Goal: Task Accomplishment & Management: Complete application form

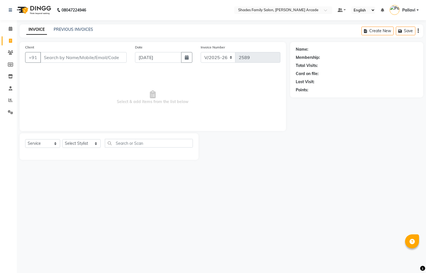
select select "5538"
select select "service"
click at [85, 30] on link "PREVIOUS INVOICES" at bounding box center [73, 29] width 39 height 5
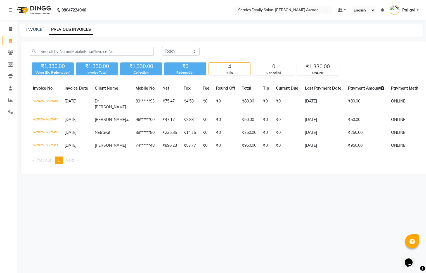
click at [34, 26] on div "INVOICE PREVIOUS INVOICES" at bounding box center [222, 30] width 404 height 13
click at [35, 29] on link "INVOICE" at bounding box center [34, 29] width 16 height 5
select select "service"
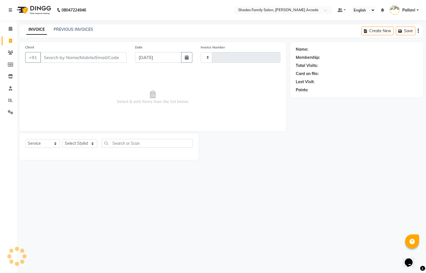
type input "2589"
select select "5538"
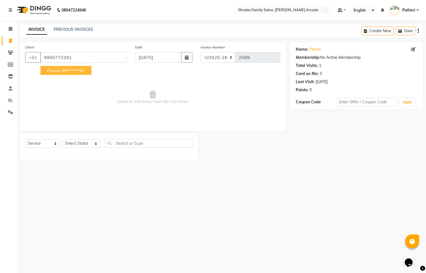
click at [63, 72] on ngb-highlight "99******91" at bounding box center [73, 71] width 23 height 6
type input "99******91"
click at [80, 143] on select "Select Stylist Admin [PERSON_NAME] [PERSON_NAME] [PERSON_NAME] Danish [PERSON_N…" at bounding box center [81, 143] width 38 height 9
select select "89300"
click at [62, 139] on select "Select Stylist Admin [PERSON_NAME] [PERSON_NAME] [PERSON_NAME] Danish [PERSON_N…" at bounding box center [81, 143] width 38 height 9
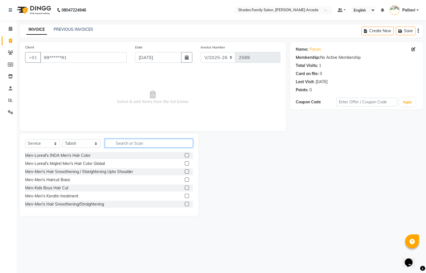
click at [129, 143] on input "text" at bounding box center [149, 143] width 88 height 9
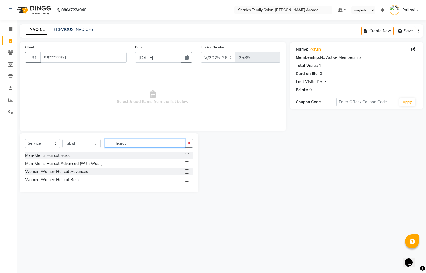
type input "haircu"
click at [187, 155] on label at bounding box center [187, 155] width 4 height 4
click at [187, 155] on input "checkbox" at bounding box center [187, 156] width 4 height 4
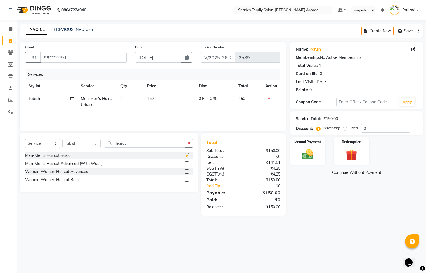
checkbox input "false"
click at [310, 154] on img at bounding box center [307, 154] width 19 height 13
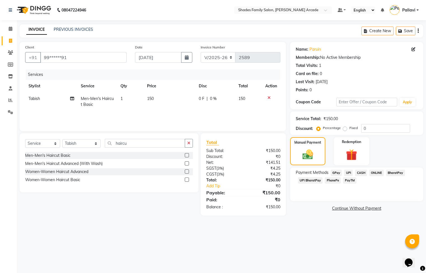
click at [362, 174] on span "CASH" at bounding box center [361, 172] width 12 height 6
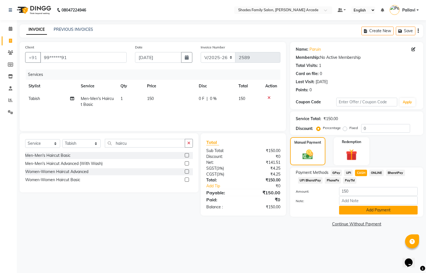
click at [364, 211] on button "Add Payment" at bounding box center [378, 210] width 79 height 9
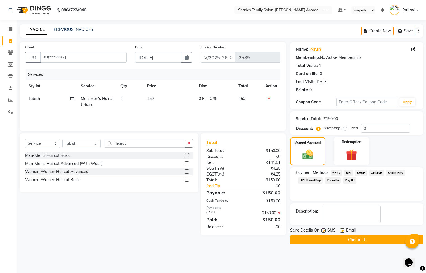
click at [353, 243] on button "Checkout" at bounding box center [356, 239] width 133 height 9
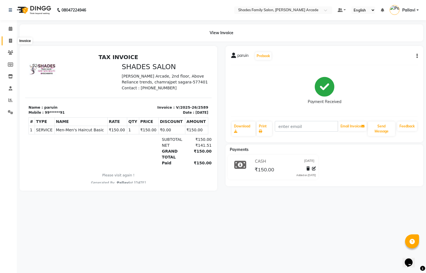
click at [12, 42] on icon at bounding box center [10, 41] width 3 height 4
select select "service"
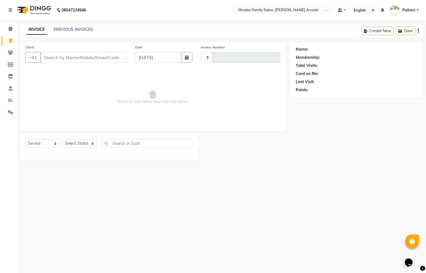
type input "2590"
select select "5538"
click at [63, 28] on link "PREVIOUS INVOICES" at bounding box center [73, 29] width 39 height 5
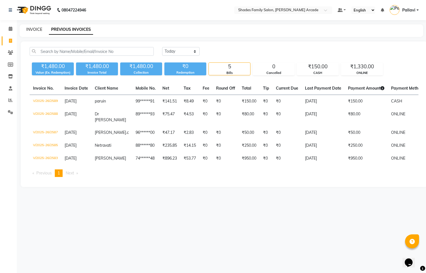
click at [35, 29] on link "INVOICE" at bounding box center [34, 29] width 16 height 5
select select "5538"
select select "service"
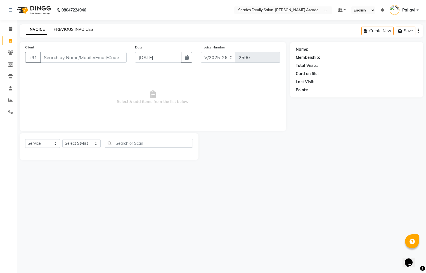
click at [66, 27] on link "PREVIOUS INVOICES" at bounding box center [73, 29] width 39 height 5
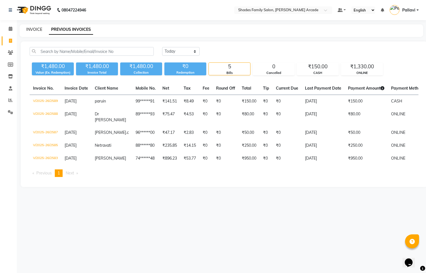
click at [38, 30] on link "INVOICE" at bounding box center [34, 29] width 16 height 5
select select "5538"
select select "service"
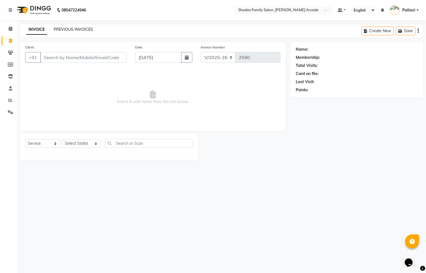
click at [62, 31] on link "PREVIOUS INVOICES" at bounding box center [73, 29] width 39 height 5
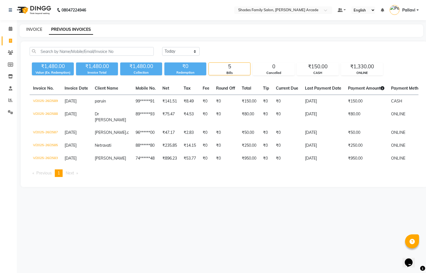
click at [33, 30] on link "INVOICE" at bounding box center [34, 29] width 16 height 5
select select "service"
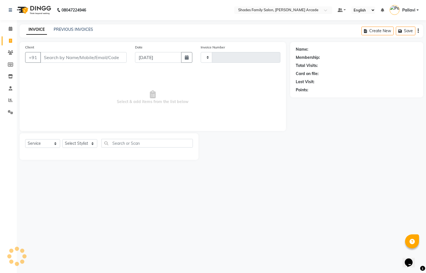
type input "2590"
select select "5538"
click at [118, 79] on span "Select & add items from the list below" at bounding box center [152, 97] width 255 height 56
click at [91, 59] on input "Client" at bounding box center [83, 57] width 86 height 11
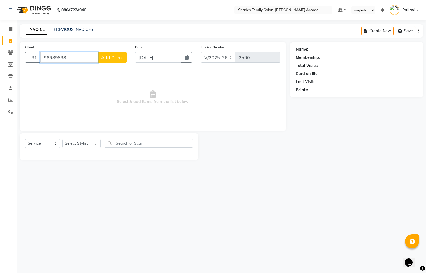
type input "98989898"
click at [112, 56] on span "Add Client" at bounding box center [112, 58] width 22 height 6
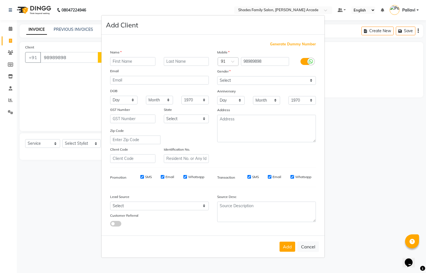
click at [294, 41] on div "Generate Dummy Number Name Email DOB Day 01 02 03 04 05 06 07 08 09 10 11 12 13…" at bounding box center [213, 135] width 223 height 201
click at [286, 46] on span "Generate Dummy Number" at bounding box center [293, 44] width 46 height 6
type input "1237500000011"
checkbox input "false"
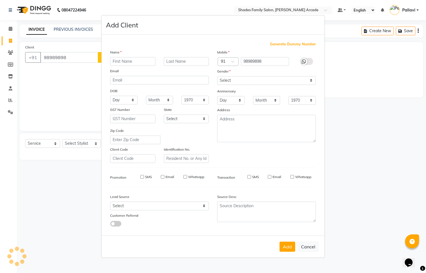
checkbox input "false"
click at [131, 58] on input "text" at bounding box center [132, 61] width 45 height 9
type input "new castemr"
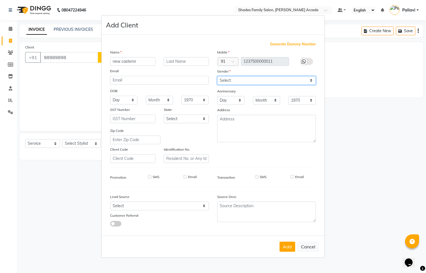
click at [240, 78] on select "Select [DEMOGRAPHIC_DATA] [DEMOGRAPHIC_DATA] Other Prefer Not To Say" at bounding box center [266, 80] width 99 height 9
select select "[DEMOGRAPHIC_DATA]"
click at [217, 76] on select "Select [DEMOGRAPHIC_DATA] [DEMOGRAPHIC_DATA] Other Prefer Not To Say" at bounding box center [266, 80] width 99 height 9
click at [288, 243] on button "Add" at bounding box center [288, 246] width 16 height 10
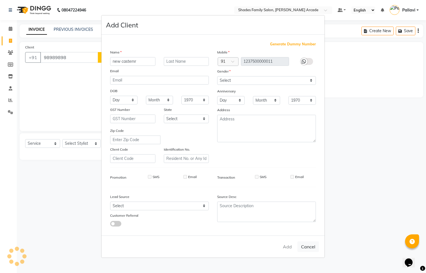
type input "12*********11"
select select
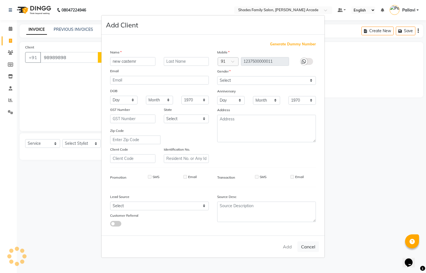
select select
checkbox input "false"
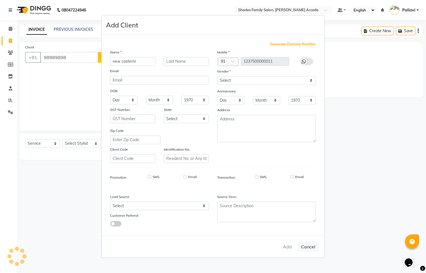
checkbox input "false"
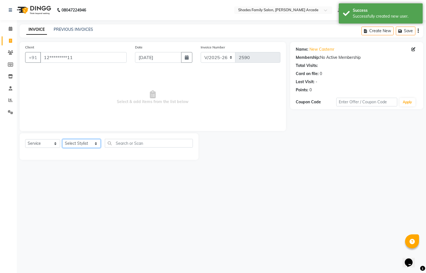
click at [93, 140] on select "Select Stylist Admin [PERSON_NAME] [PERSON_NAME] [PERSON_NAME] Danish [PERSON_N…" at bounding box center [81, 143] width 38 height 9
select select "64217"
click at [62, 139] on select "Select Stylist Admin [PERSON_NAME] [PERSON_NAME] [PERSON_NAME] Danish [PERSON_N…" at bounding box center [81, 143] width 38 height 9
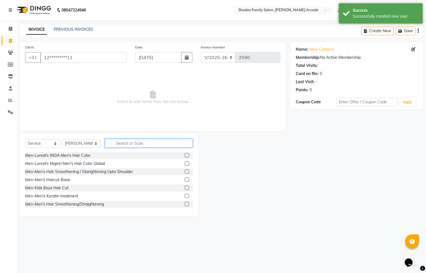
click at [125, 147] on input "text" at bounding box center [149, 143] width 88 height 9
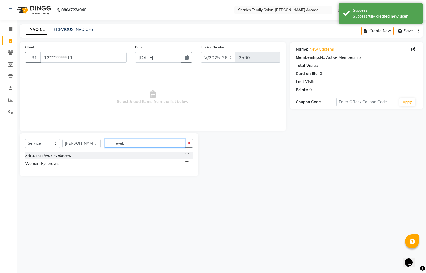
type input "eyeb"
click at [187, 164] on label at bounding box center [187, 163] width 4 height 4
click at [187, 164] on input "checkbox" at bounding box center [187, 164] width 4 height 4
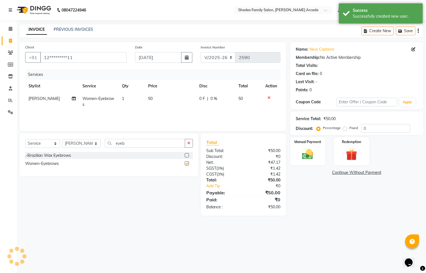
checkbox input "false"
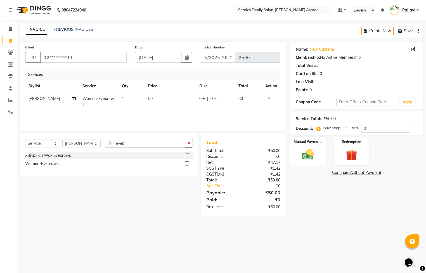
click at [300, 154] on img at bounding box center [307, 154] width 19 height 13
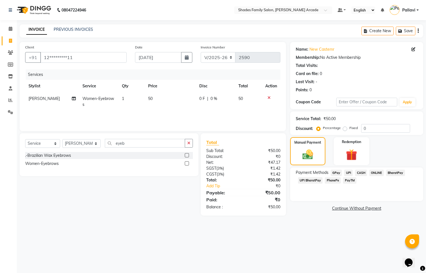
click at [362, 173] on span "CASH" at bounding box center [361, 172] width 12 height 6
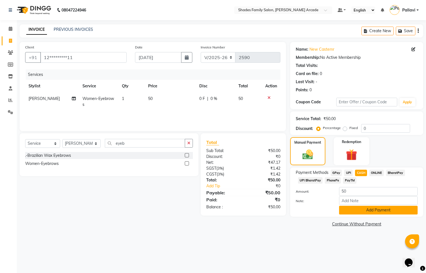
click at [360, 210] on button "Add Payment" at bounding box center [378, 210] width 79 height 9
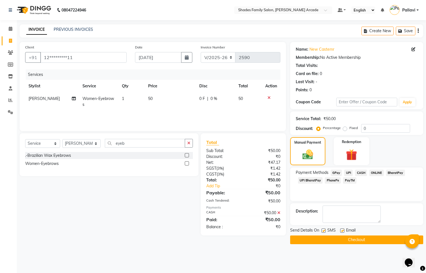
click at [353, 239] on button "Checkout" at bounding box center [356, 239] width 133 height 9
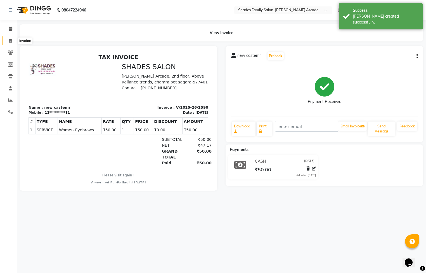
click at [10, 44] on span at bounding box center [11, 41] width 10 height 6
select select "service"
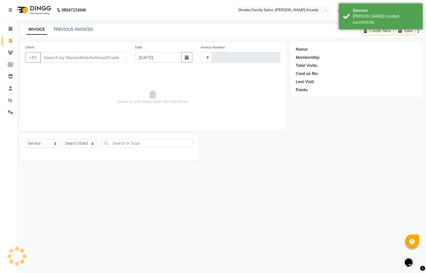
type input "2591"
select select "5538"
click at [74, 29] on link "PREVIOUS INVOICES" at bounding box center [73, 29] width 39 height 5
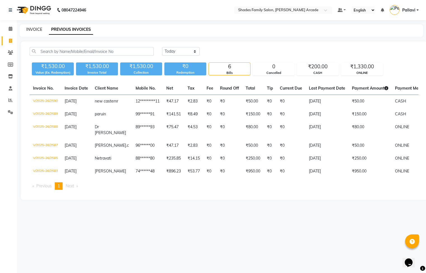
click at [29, 30] on link "INVOICE" at bounding box center [34, 29] width 16 height 5
select select "service"
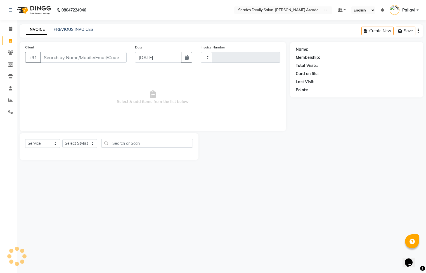
type input "2591"
select select "5538"
click at [208, 76] on app-home "[PHONE_NUMBER] Need Help? Call us on 08047224946 Select Location × Shades Famil…" at bounding box center [213, 84] width 426 height 168
click at [244, 227] on div "08047224946 Select Location × Shades Family Salon, [PERSON_NAME] Arcade Default…" at bounding box center [213, 136] width 426 height 273
click at [78, 28] on link "PREVIOUS INVOICES" at bounding box center [73, 29] width 39 height 5
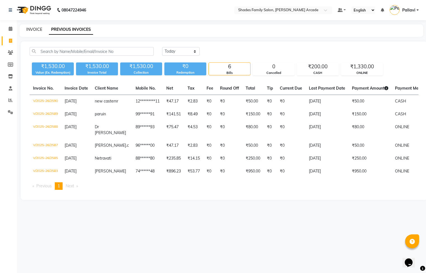
click at [32, 29] on link "INVOICE" at bounding box center [34, 29] width 16 height 5
select select "5538"
select select "service"
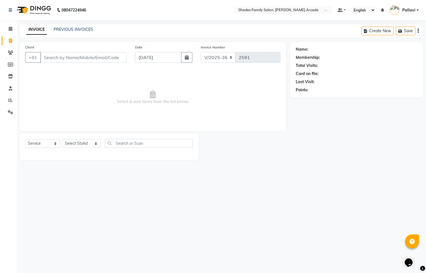
click at [64, 60] on input "Client" at bounding box center [83, 57] width 86 height 11
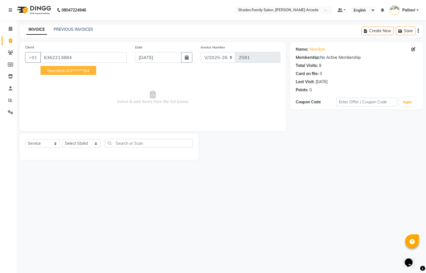
click at [59, 67] on button "Neeriksh 63******84" at bounding box center [69, 70] width 56 height 9
type input "63******84"
click at [93, 140] on select "Select Stylist Admin [PERSON_NAME] [PERSON_NAME] [PERSON_NAME] Danish [PERSON_N…" at bounding box center [81, 143] width 38 height 9
select select "84156"
click at [62, 139] on select "Select Stylist Admin [PERSON_NAME] [PERSON_NAME] [PERSON_NAME] Danish [PERSON_N…" at bounding box center [81, 143] width 38 height 9
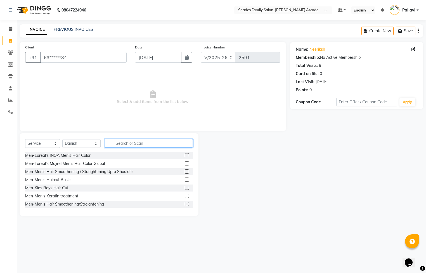
click at [133, 140] on input "text" at bounding box center [149, 143] width 88 height 9
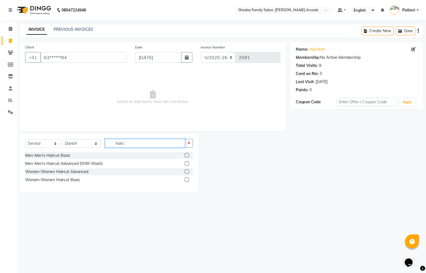
type input "hairc"
click at [188, 163] on label at bounding box center [187, 163] width 4 height 4
click at [188, 163] on input "checkbox" at bounding box center [187, 164] width 4 height 4
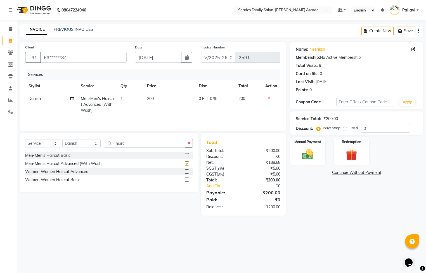
checkbox input "false"
click at [136, 147] on input "hairc" at bounding box center [145, 143] width 80 height 9
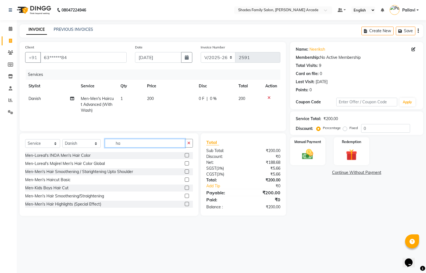
type input "h"
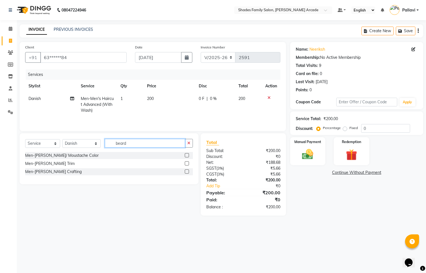
type input "beard"
click at [186, 165] on label at bounding box center [187, 163] width 4 height 4
click at [186, 165] on input "checkbox" at bounding box center [187, 164] width 4 height 4
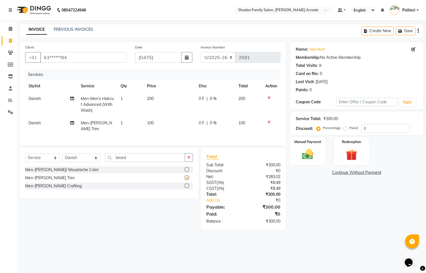
checkbox input "false"
click at [156, 123] on td "100" at bounding box center [170, 126] width 52 height 18
select select "84156"
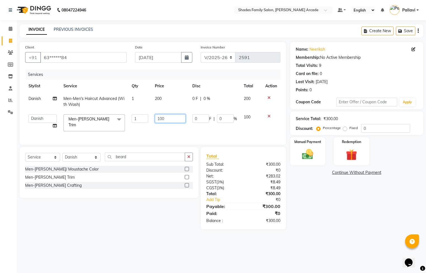
click at [165, 121] on input "100" at bounding box center [170, 118] width 31 height 9
type input "1"
type input "150"
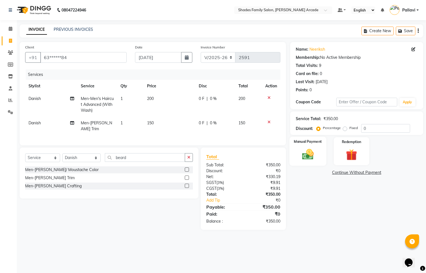
click at [308, 145] on div "Manual Payment" at bounding box center [307, 150] width 37 height 29
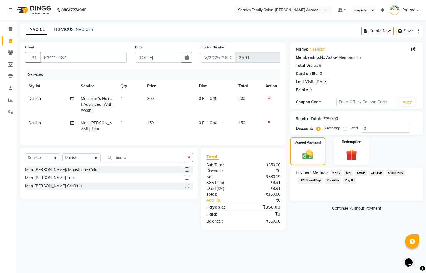
click at [362, 173] on span "CASH" at bounding box center [361, 172] width 12 height 6
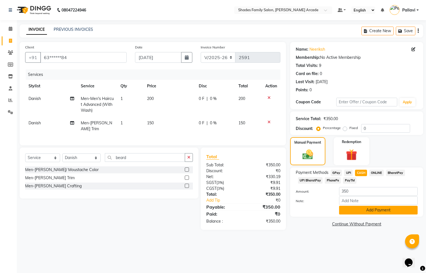
click at [363, 208] on button "Add Payment" at bounding box center [378, 210] width 79 height 9
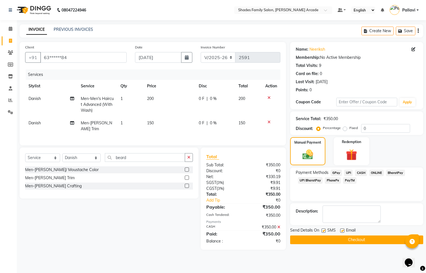
click at [352, 239] on button "Checkout" at bounding box center [356, 239] width 133 height 9
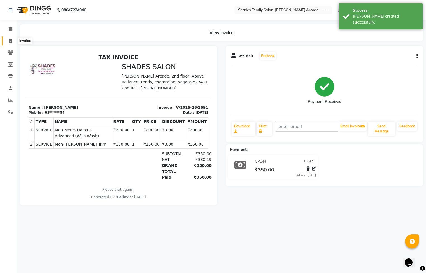
click at [13, 38] on span at bounding box center [11, 41] width 10 height 6
select select "service"
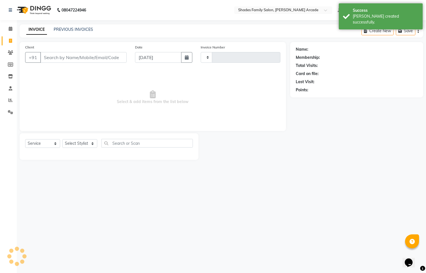
type input "2592"
select select "5538"
click at [72, 29] on link "PREVIOUS INVOICES" at bounding box center [73, 29] width 39 height 5
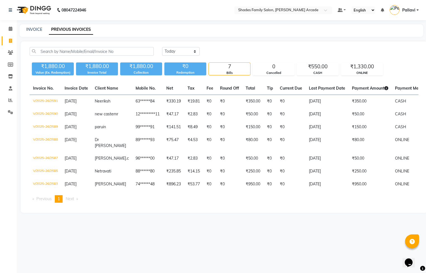
click at [33, 27] on div "INVOICE" at bounding box center [34, 30] width 16 height 6
click at [36, 27] on link "INVOICE" at bounding box center [34, 29] width 16 height 5
select select "service"
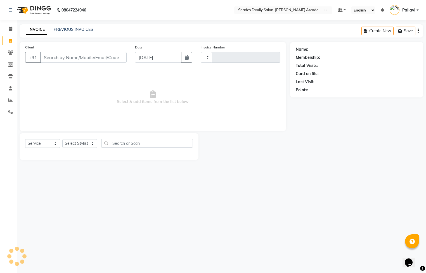
type input "2592"
select select "5538"
click at [9, 30] on icon at bounding box center [11, 29] width 4 height 4
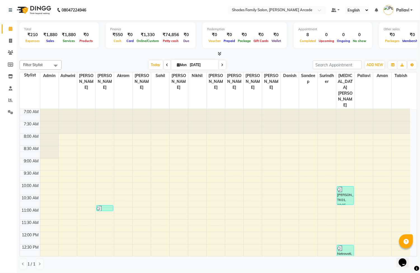
click at [9, 30] on icon at bounding box center [11, 29] width 4 height 4
click at [9, 55] on span at bounding box center [11, 52] width 10 height 6
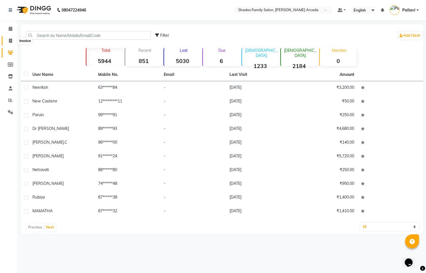
click at [10, 40] on icon at bounding box center [10, 41] width 3 height 4
select select "service"
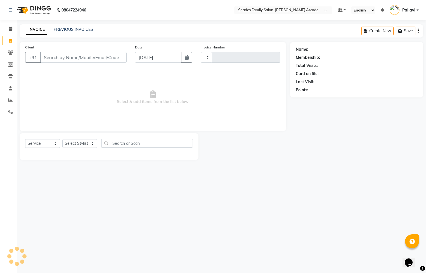
type input "2592"
select select "5538"
click at [40, 30] on link "INVOICE" at bounding box center [36, 30] width 21 height 10
click at [65, 61] on input "Client" at bounding box center [83, 57] width 86 height 11
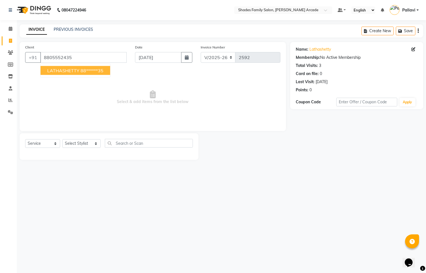
click at [89, 68] on ngb-highlight "88******35" at bounding box center [92, 71] width 23 height 6
type input "88******35"
click at [66, 142] on select "Select Stylist Admin [PERSON_NAME] [PERSON_NAME] [PERSON_NAME] Danish [PERSON_N…" at bounding box center [81, 143] width 38 height 9
select select "87584"
click at [62, 139] on select "Select Stylist Admin [PERSON_NAME] [PERSON_NAME] [PERSON_NAME] Danish [PERSON_N…" at bounding box center [81, 143] width 38 height 9
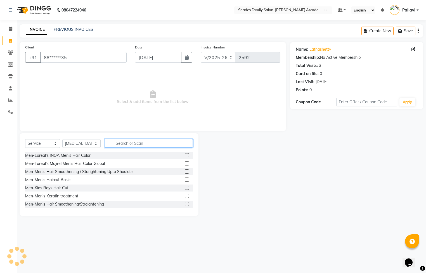
click at [115, 144] on input "text" at bounding box center [149, 143] width 88 height 9
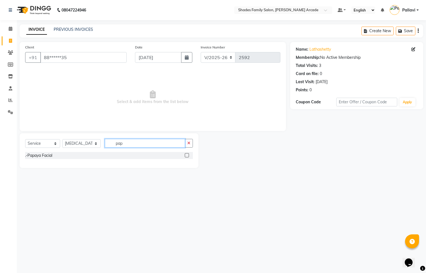
type input "pap"
click at [189, 156] on label at bounding box center [187, 155] width 4 height 4
click at [188, 156] on input "checkbox" at bounding box center [187, 156] width 4 height 4
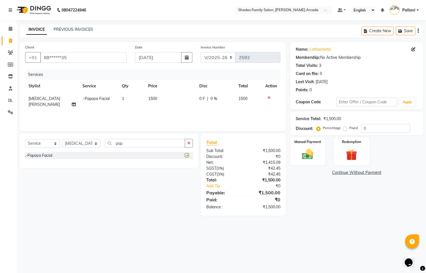
checkbox input "false"
click at [137, 146] on input "pap" at bounding box center [145, 143] width 80 height 9
type input "p"
type input "full f"
click at [188, 155] on label at bounding box center [187, 155] width 4 height 4
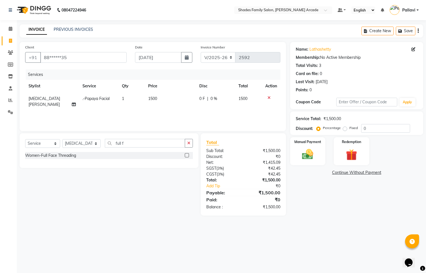
click at [188, 155] on input "checkbox" at bounding box center [187, 156] width 4 height 4
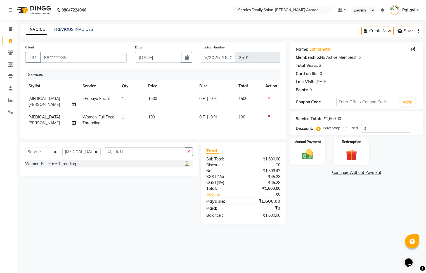
checkbox input "false"
click at [306, 156] on img at bounding box center [307, 154] width 19 height 13
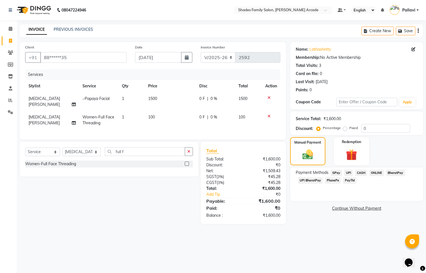
click at [361, 172] on span "CASH" at bounding box center [361, 172] width 12 height 6
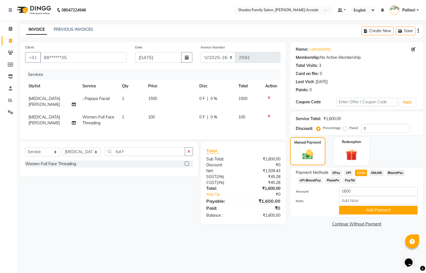
click at [171, 180] on div "Select Service Product Membership Package Voucher Prepaid Gift Card Select Styl…" at bounding box center [106, 182] width 183 height 82
click at [82, 153] on select "Select Stylist Admin [PERSON_NAME] [PERSON_NAME] [PERSON_NAME] Danish [PERSON_N…" at bounding box center [81, 151] width 38 height 9
select select "64217"
click at [62, 148] on select "Select Stylist Admin [PERSON_NAME] [PERSON_NAME] [PERSON_NAME] Danish [PERSON_N…" at bounding box center [81, 151] width 38 height 9
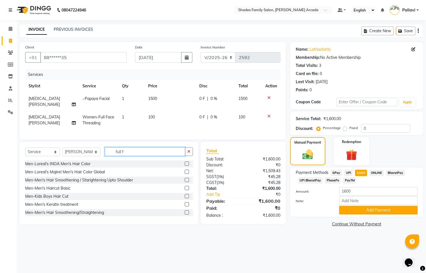
click at [123, 153] on input "full f" at bounding box center [145, 151] width 80 height 9
type input "f"
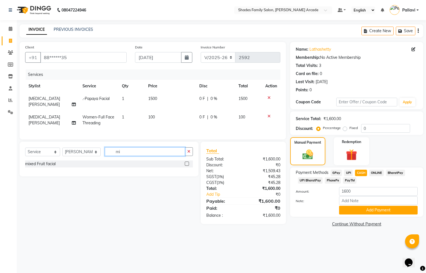
type input "mi"
click at [187, 165] on label at bounding box center [187, 163] width 4 height 4
click at [187, 165] on input "checkbox" at bounding box center [187, 164] width 4 height 4
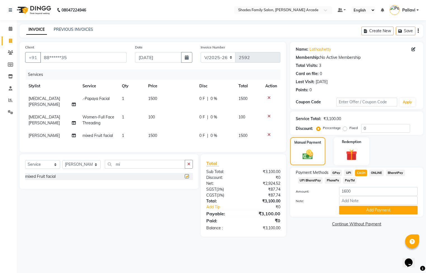
checkbox input "false"
click at [157, 129] on td "1500" at bounding box center [170, 135] width 51 height 13
select select "64217"
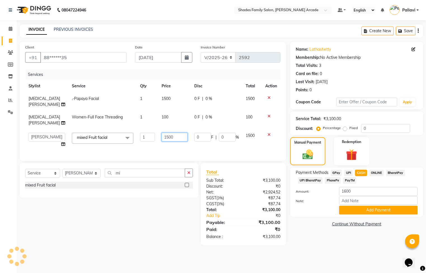
click at [180, 133] on input "1500" at bounding box center [175, 137] width 26 height 9
type input "1400"
click at [306, 158] on img at bounding box center [308, 154] width 18 height 13
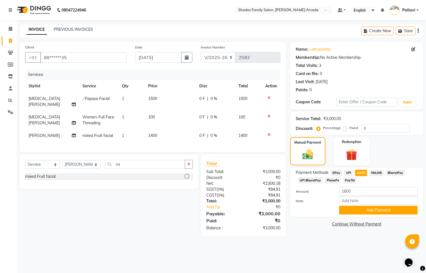
click at [363, 174] on span "CASH" at bounding box center [361, 172] width 12 height 6
type input "3000"
click at [367, 208] on button "Add Payment" at bounding box center [378, 210] width 79 height 9
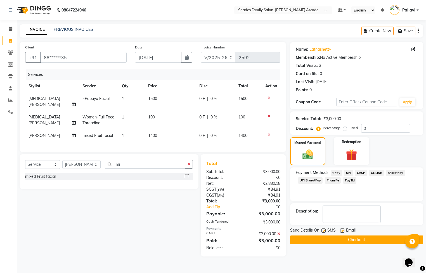
click at [357, 241] on button "Checkout" at bounding box center [356, 239] width 133 height 9
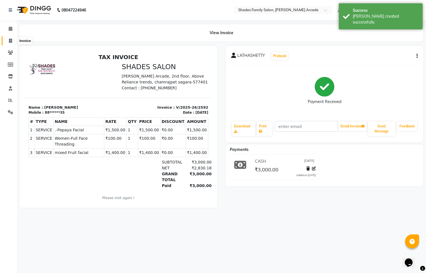
click at [10, 41] on icon at bounding box center [10, 41] width 3 height 4
select select "service"
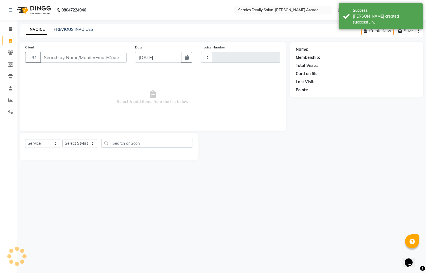
type input "2593"
select select "5538"
click at [59, 30] on link "PREVIOUS INVOICES" at bounding box center [73, 29] width 39 height 5
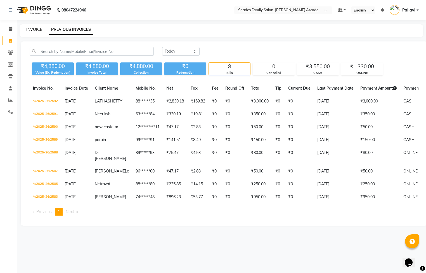
click at [36, 29] on link "INVOICE" at bounding box center [34, 29] width 16 height 5
select select "service"
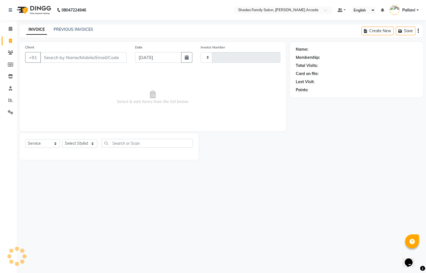
type input "2593"
select select "5538"
click at [72, 27] on link "PREVIOUS INVOICES" at bounding box center [73, 29] width 39 height 5
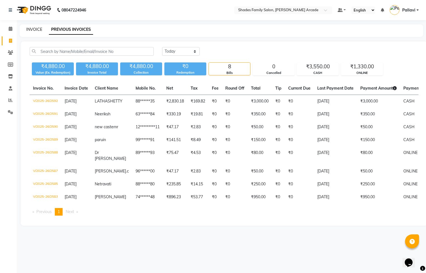
click at [35, 31] on link "INVOICE" at bounding box center [34, 29] width 16 height 5
select select "5538"
select select "service"
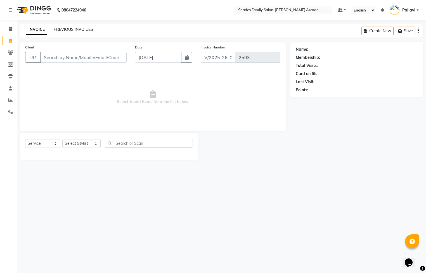
click at [76, 27] on link "PREVIOUS INVOICES" at bounding box center [73, 29] width 39 height 5
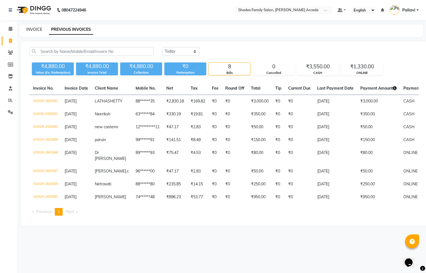
click at [35, 27] on link "INVOICE" at bounding box center [34, 29] width 16 height 5
select select "service"
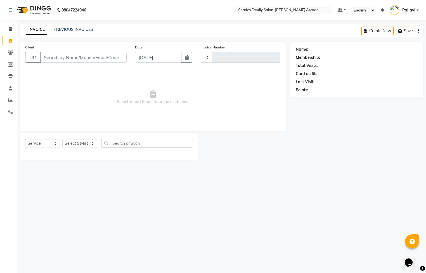
type input "2593"
select select "5538"
click at [67, 30] on link "PREVIOUS INVOICES" at bounding box center [73, 29] width 39 height 5
